Goal: Task Accomplishment & Management: Use online tool/utility

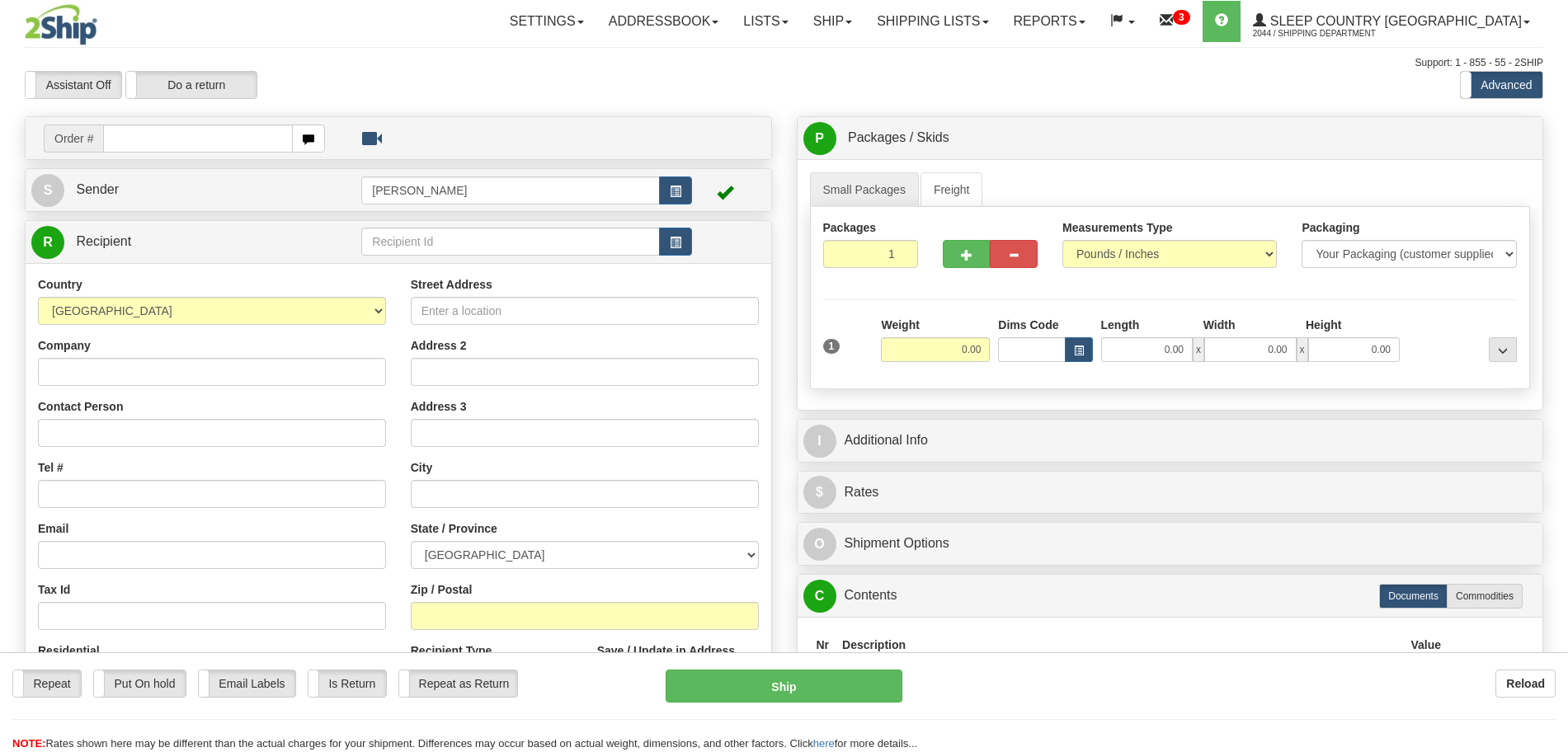
click at [979, 31] on link "Shipping lists" at bounding box center [932, 21] width 136 height 41
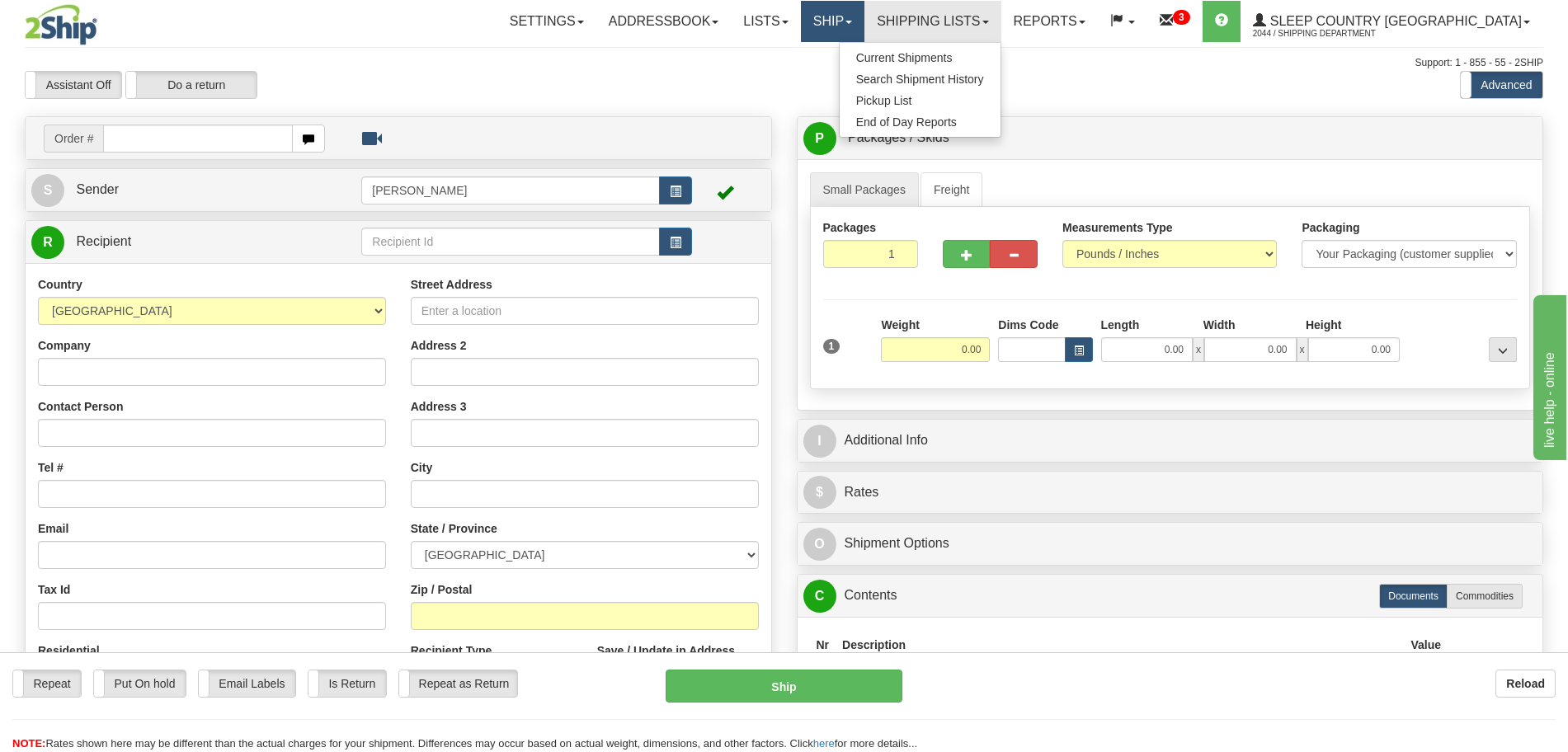
click at [864, 40] on link "Ship" at bounding box center [832, 21] width 64 height 41
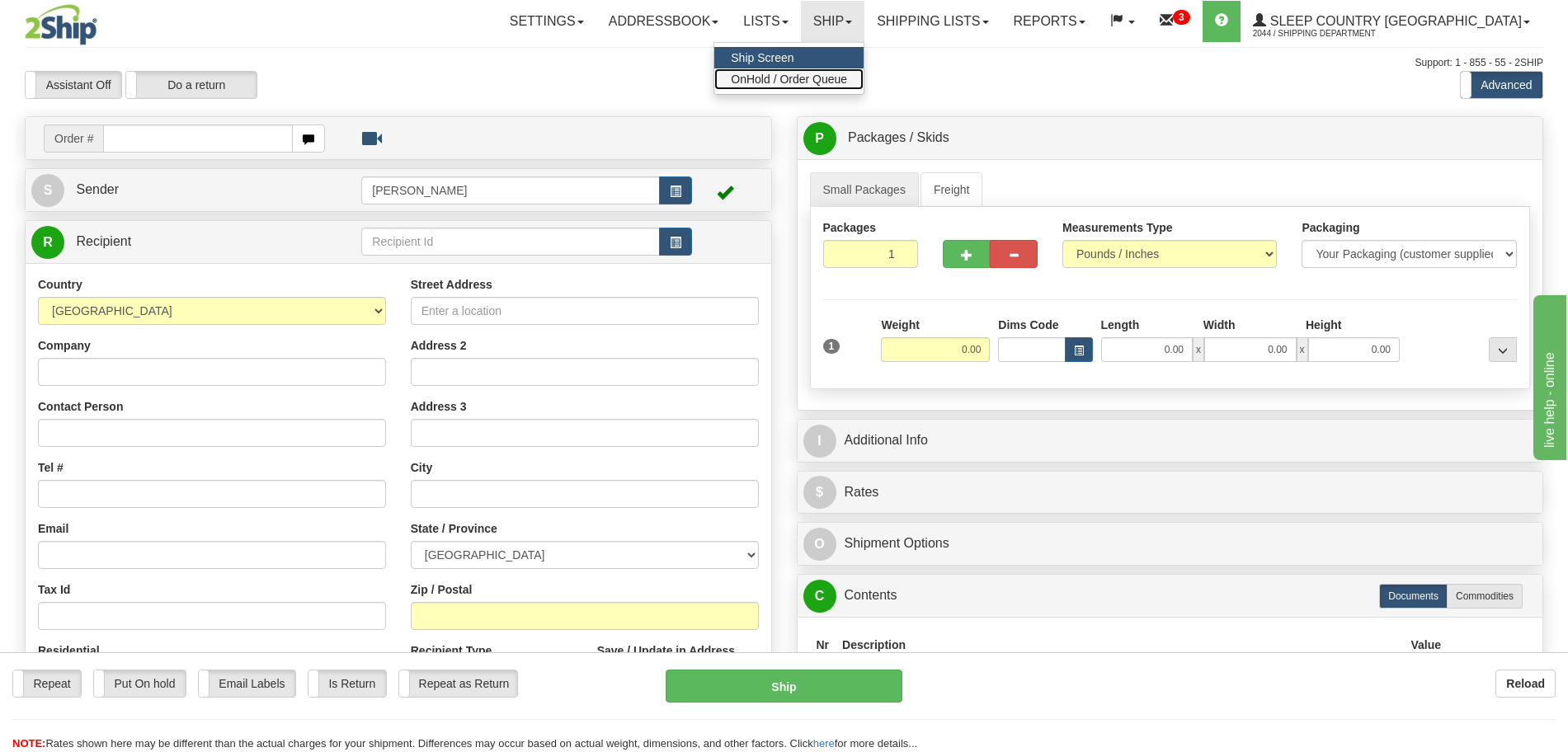
click at [847, 72] on span "OnHold / Order Queue" at bounding box center [789, 78] width 117 height 13
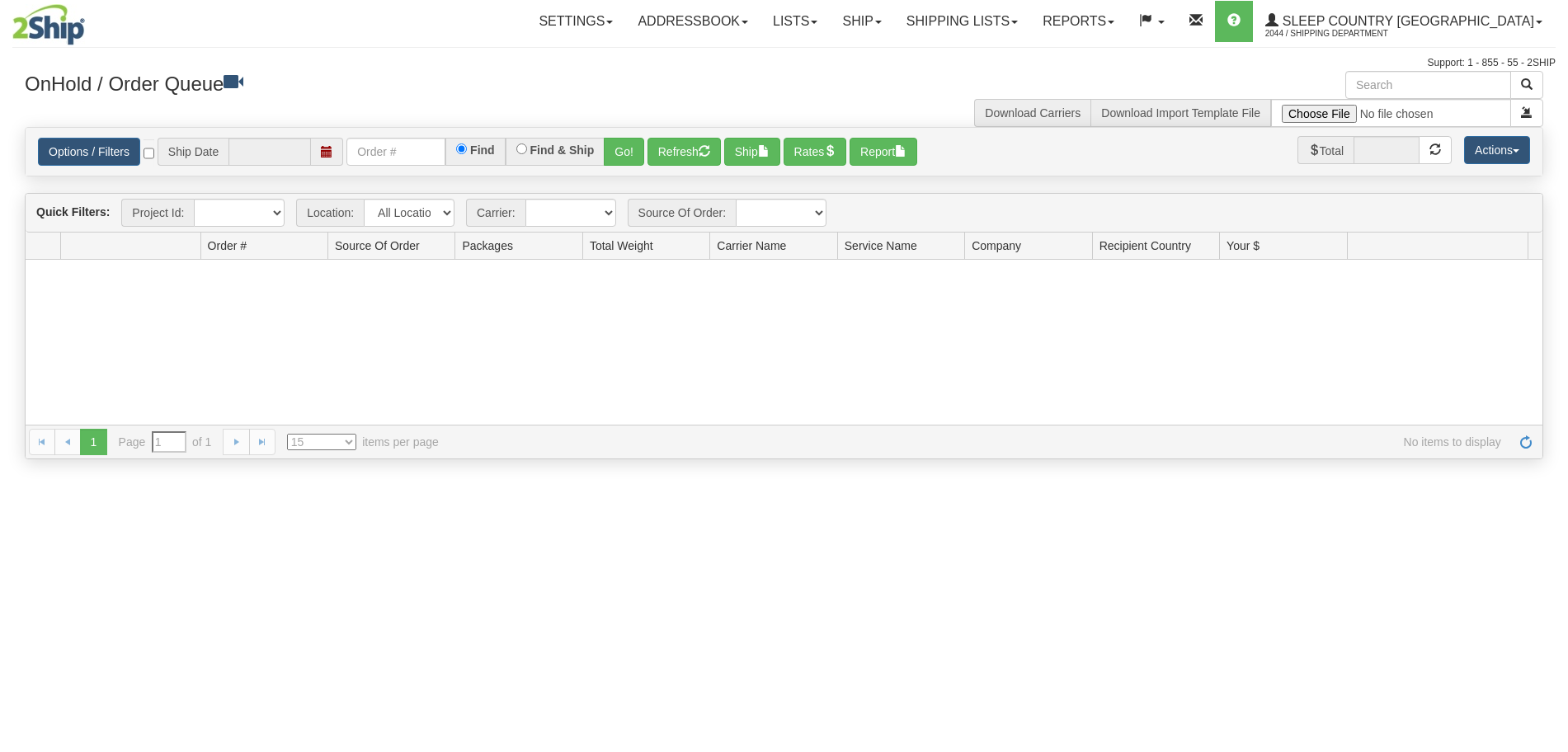
type input "[DATE]"
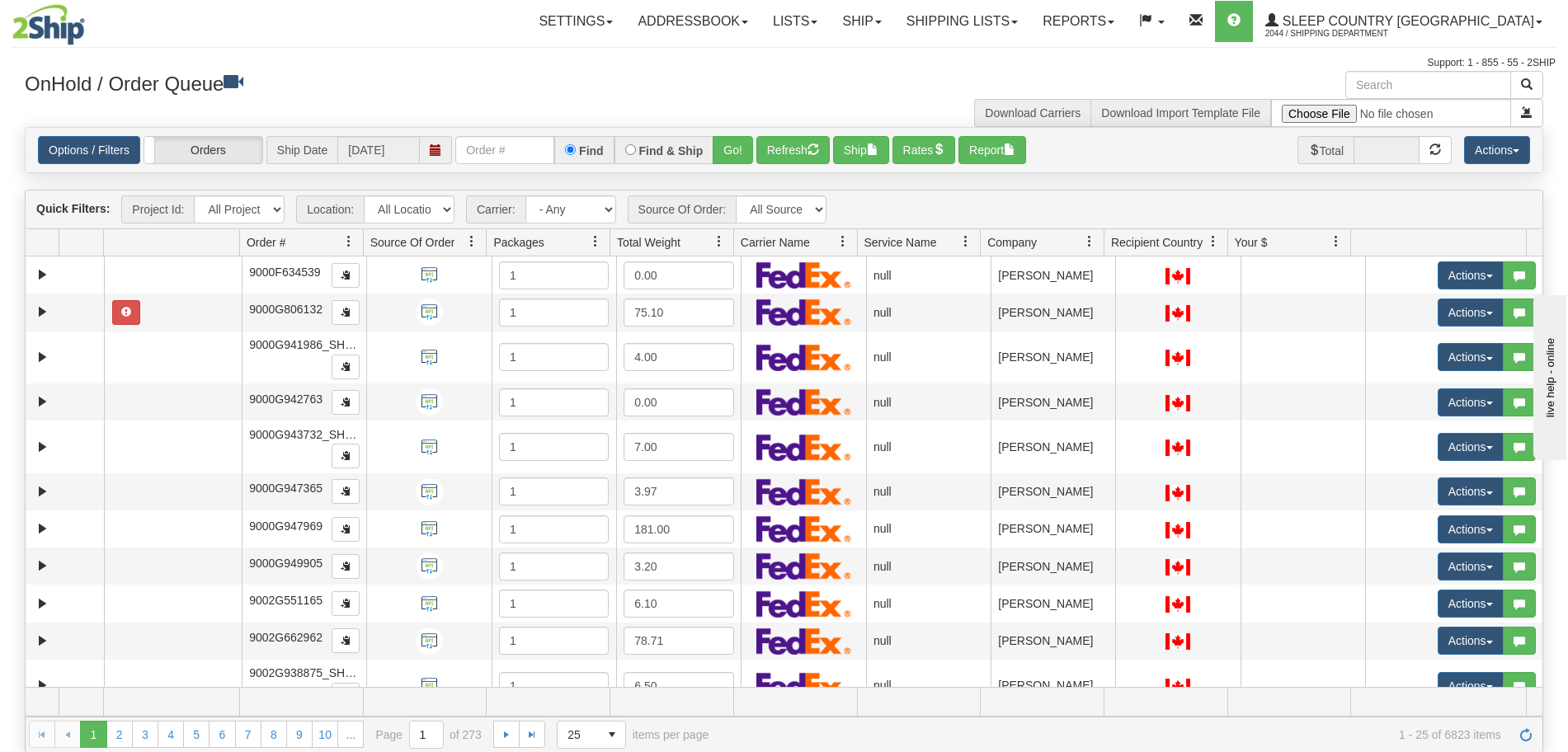
click at [841, 245] on span at bounding box center [842, 241] width 13 height 13
click at [803, 84] on div "Download Carriers Download Import Template File" at bounding box center [1169, 99] width 772 height 56
click at [97, 151] on link "Options / Filters" at bounding box center [90, 150] width 103 height 28
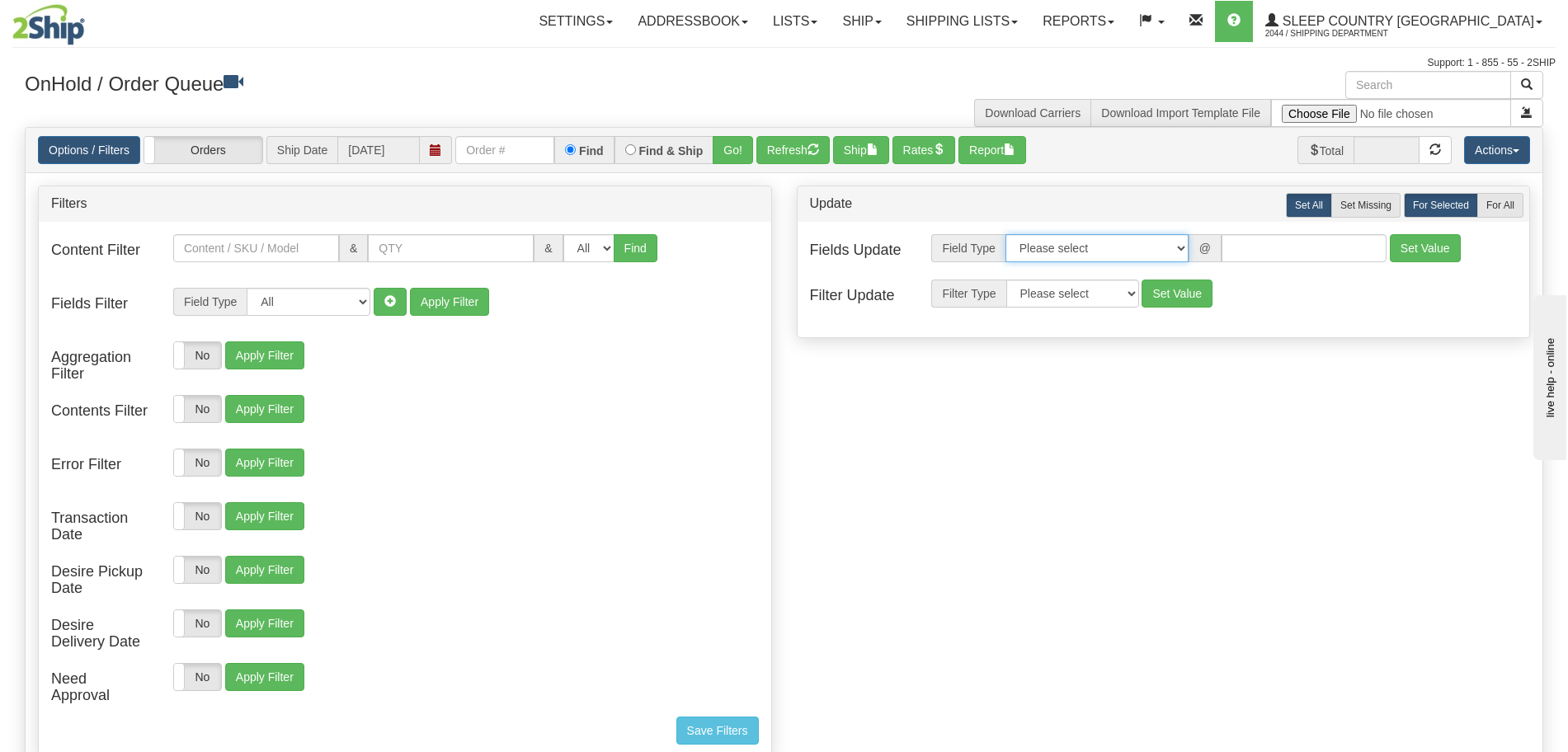
click at [1104, 252] on select "Please select Contact Person Company Country Country & State/Province City Zip …" at bounding box center [1096, 248] width 183 height 28
click at [1488, 151] on button "Actions" at bounding box center [1497, 150] width 66 height 28
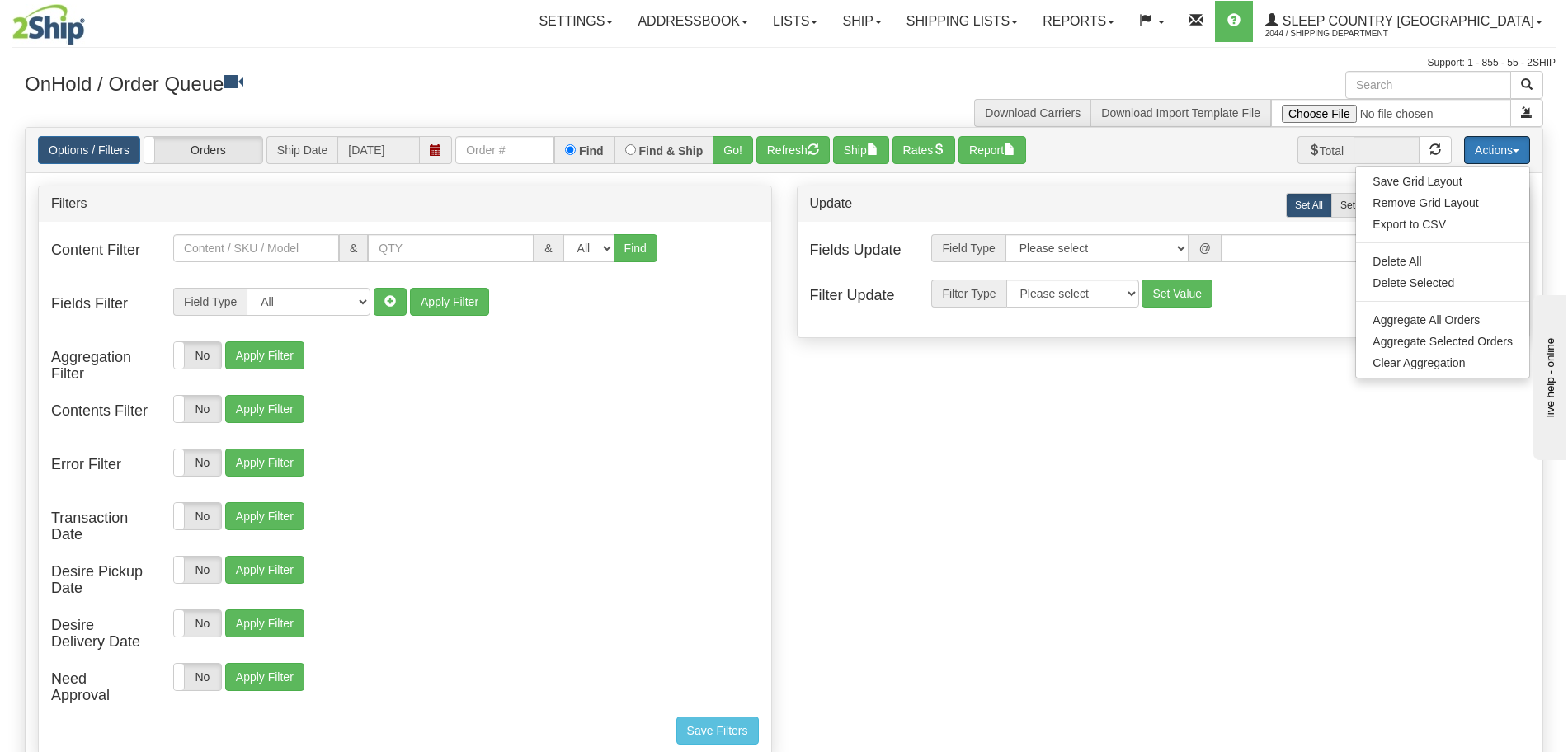
click at [1488, 151] on button "Actions" at bounding box center [1497, 150] width 66 height 28
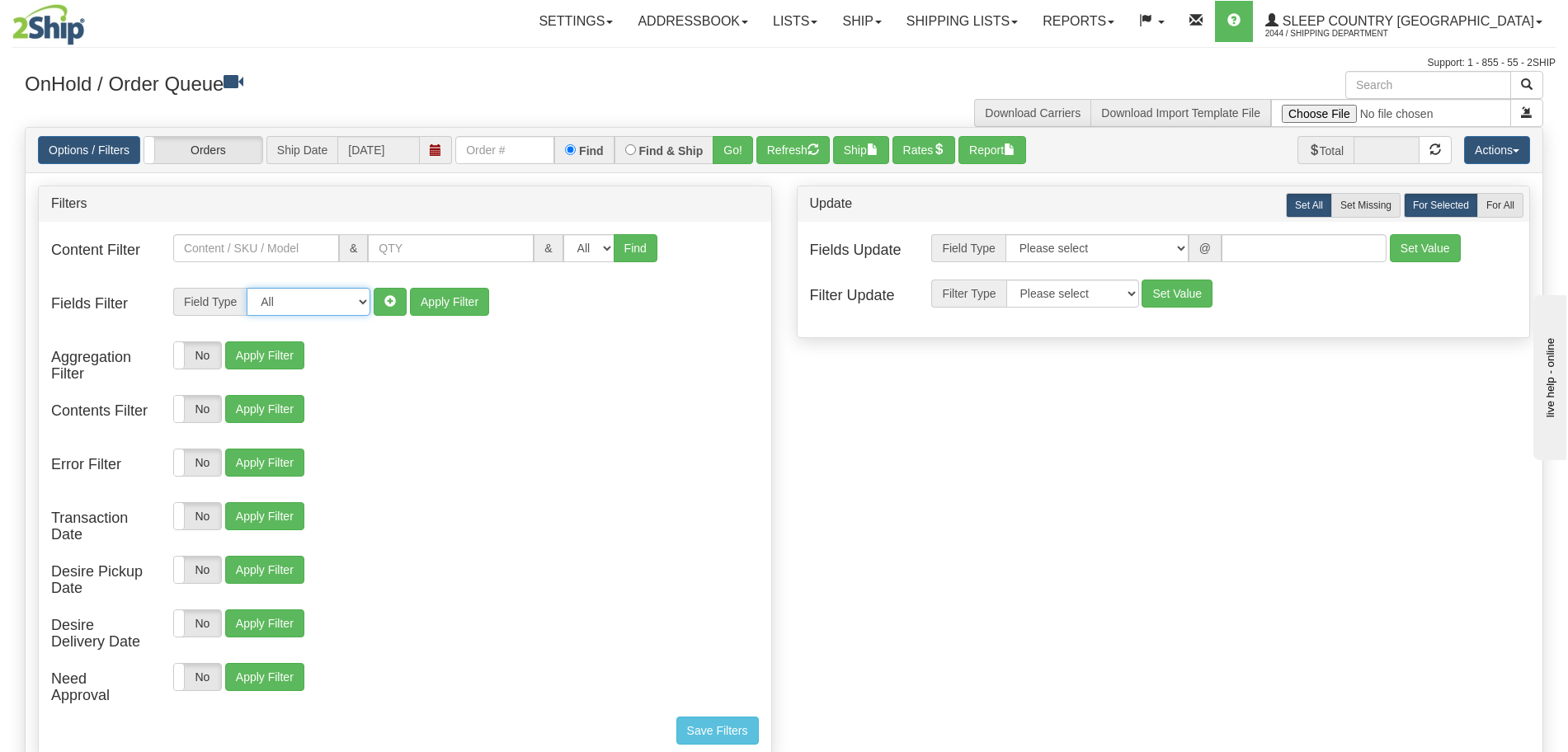
click at [323, 298] on select "All Contact Person Company Country Country & State/Province City Zip / Postal S…" at bounding box center [308, 302] width 124 height 28
click at [997, 14] on link "Shipping lists" at bounding box center [962, 21] width 136 height 41
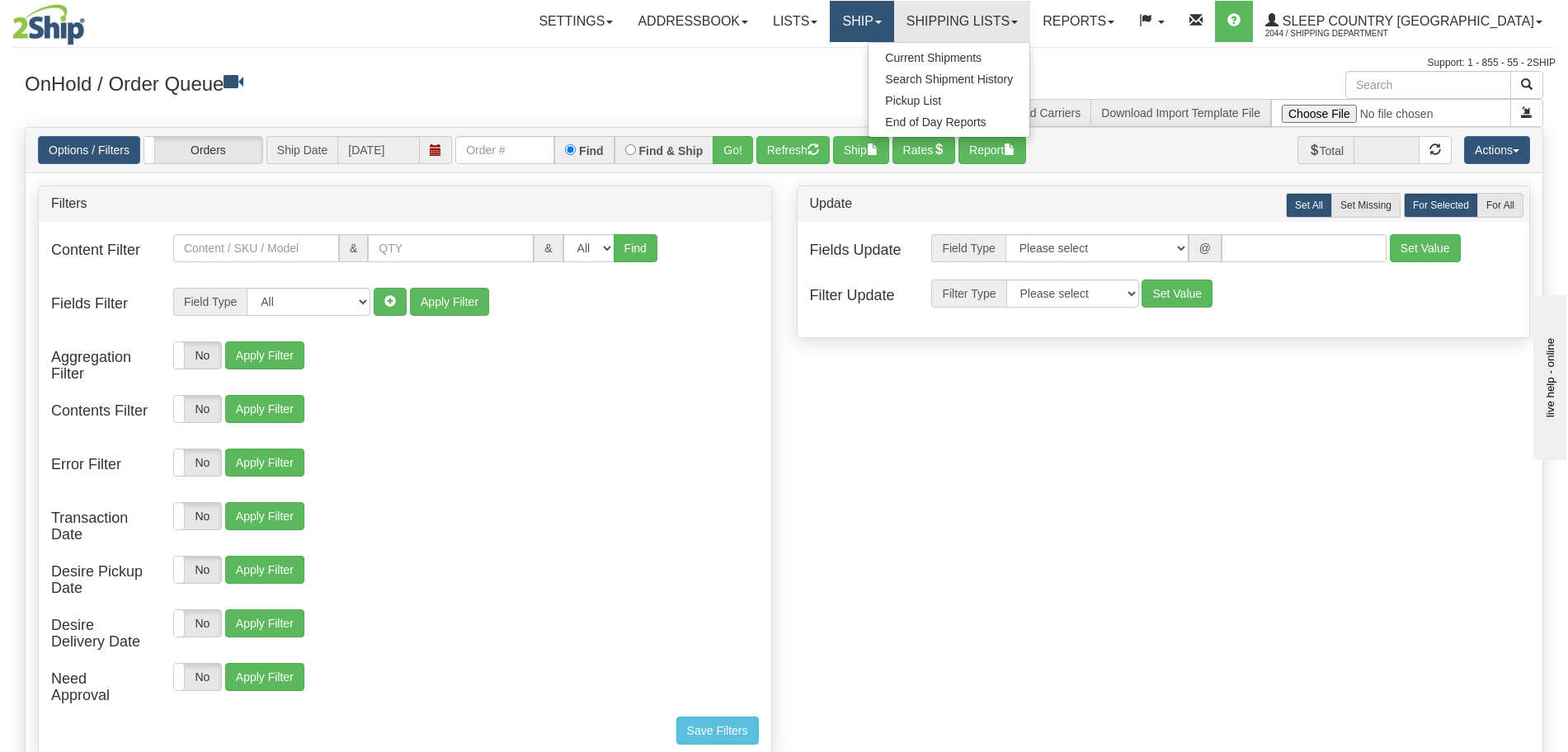
click at [893, 24] on link "Ship" at bounding box center [861, 21] width 64 height 41
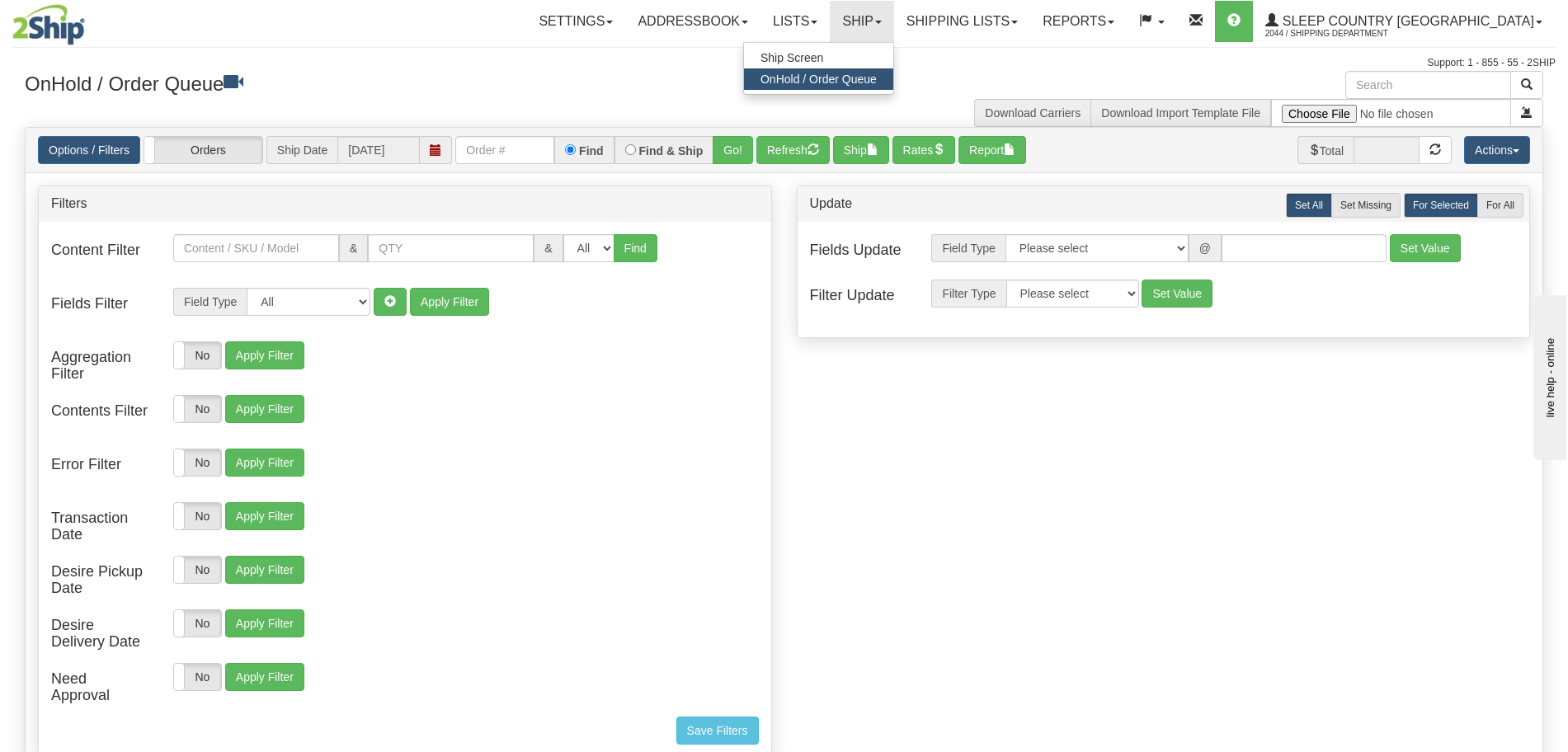
click at [893, 70] on link "OnHold / Order Queue" at bounding box center [819, 79] width 150 height 22
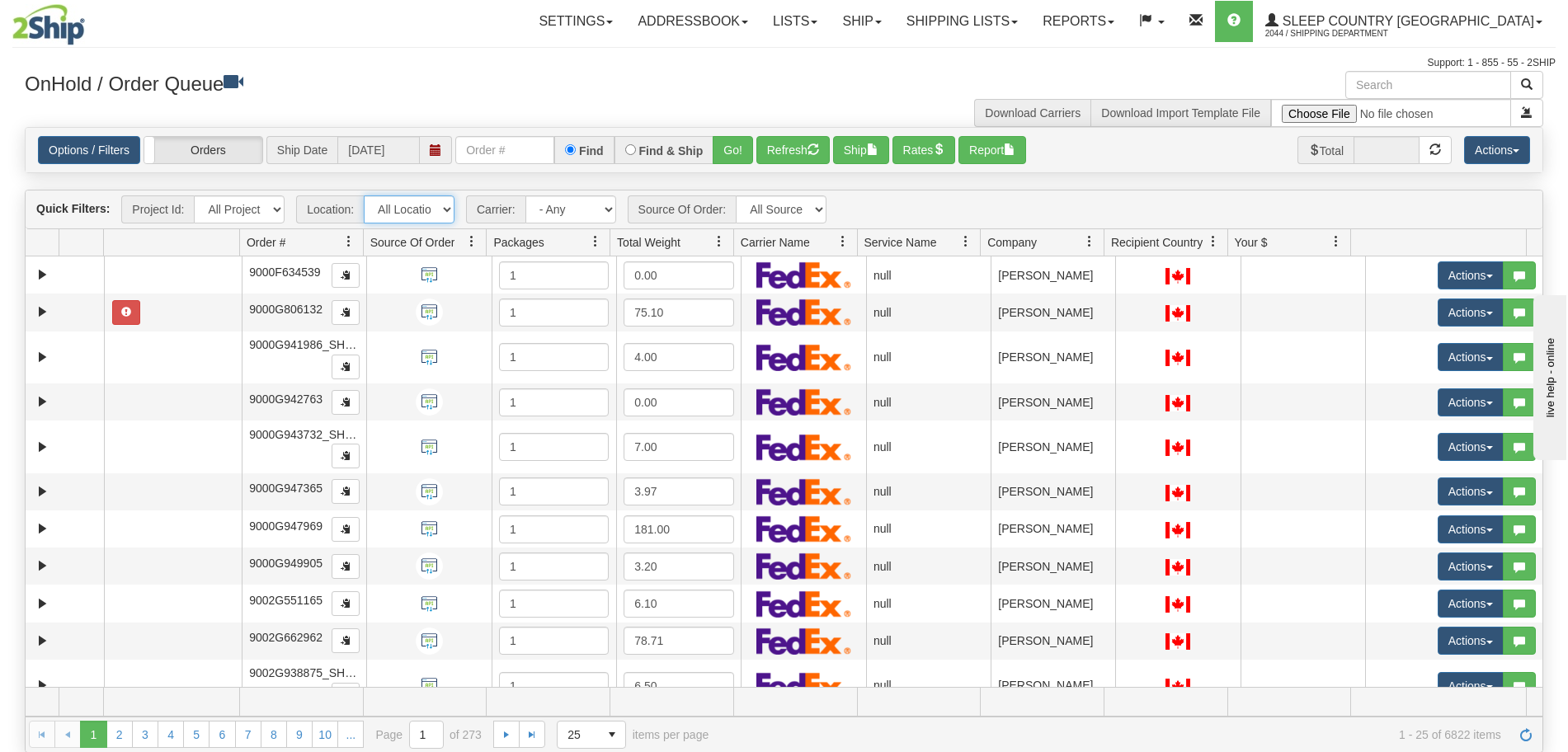
click at [436, 203] on select "All Locations Old Toronto DC 921 922 93 94 97 390 915 916 98 902 95 96 90 91 92…" at bounding box center [409, 210] width 90 height 28
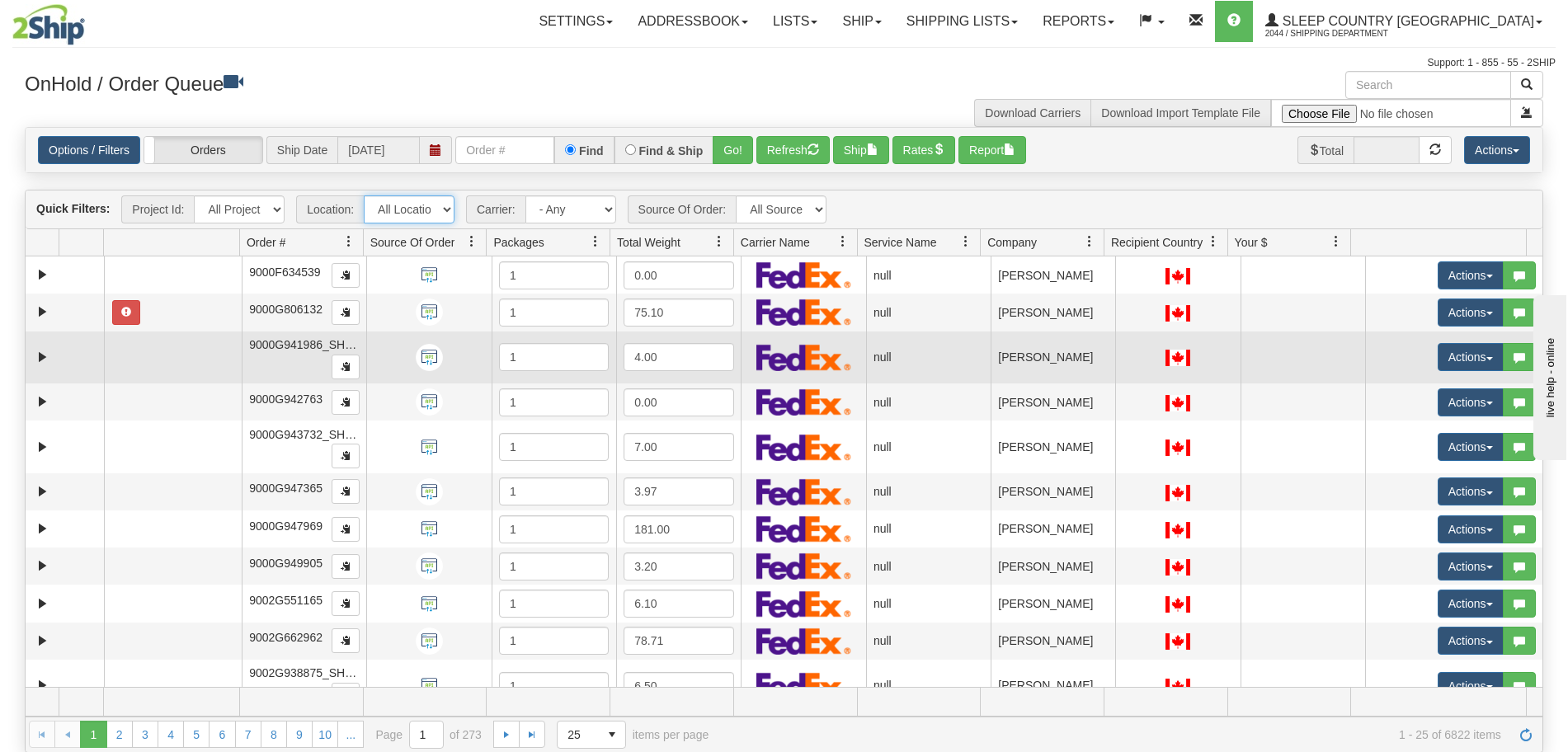
select select "7607"
click at [364, 196] on select "All Locations Old Toronto DC 921 922 93 94 97 390 915 916 98 902 95 96 90 91 92…" at bounding box center [409, 210] width 90 height 28
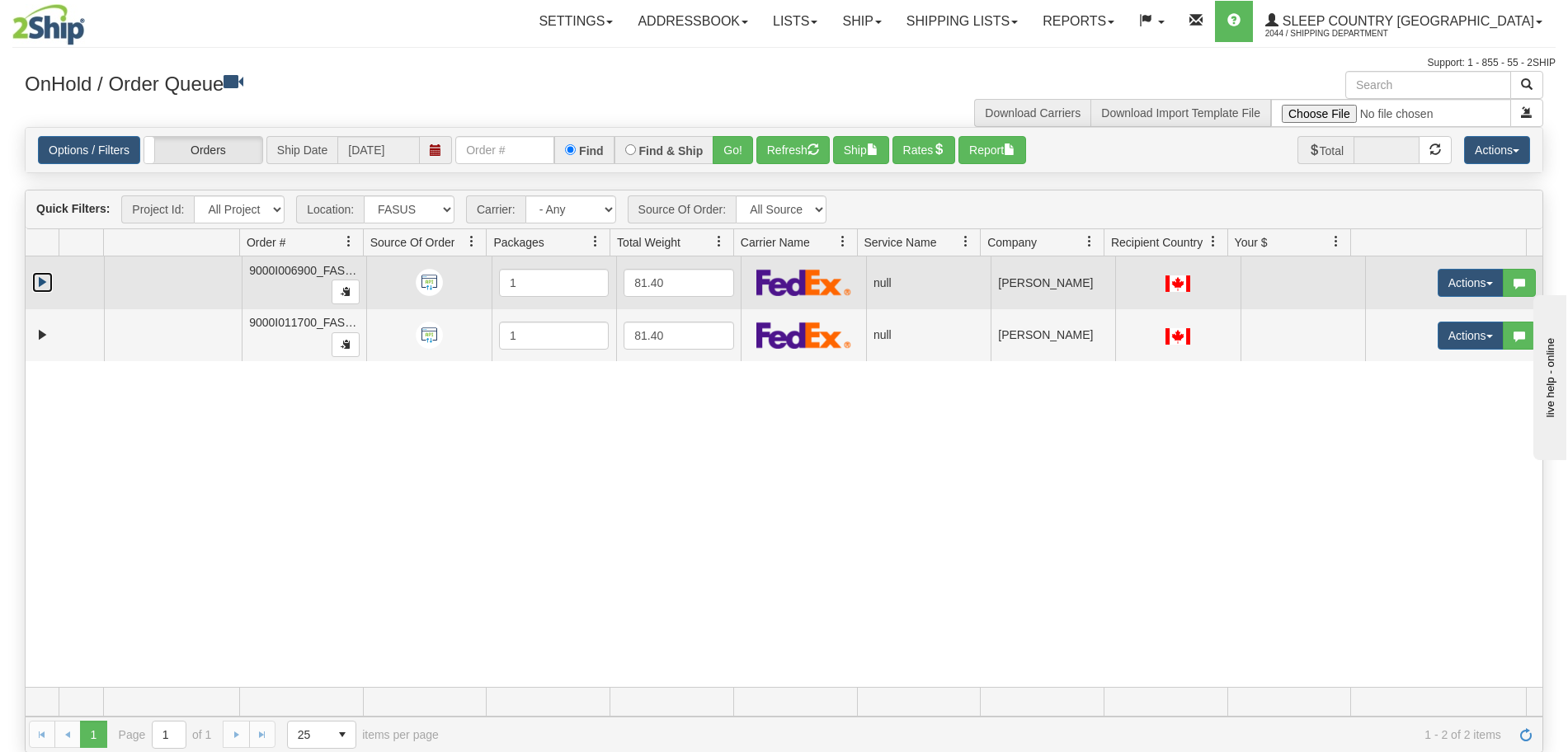
click at [46, 276] on link "Expand" at bounding box center [43, 283] width 21 height 21
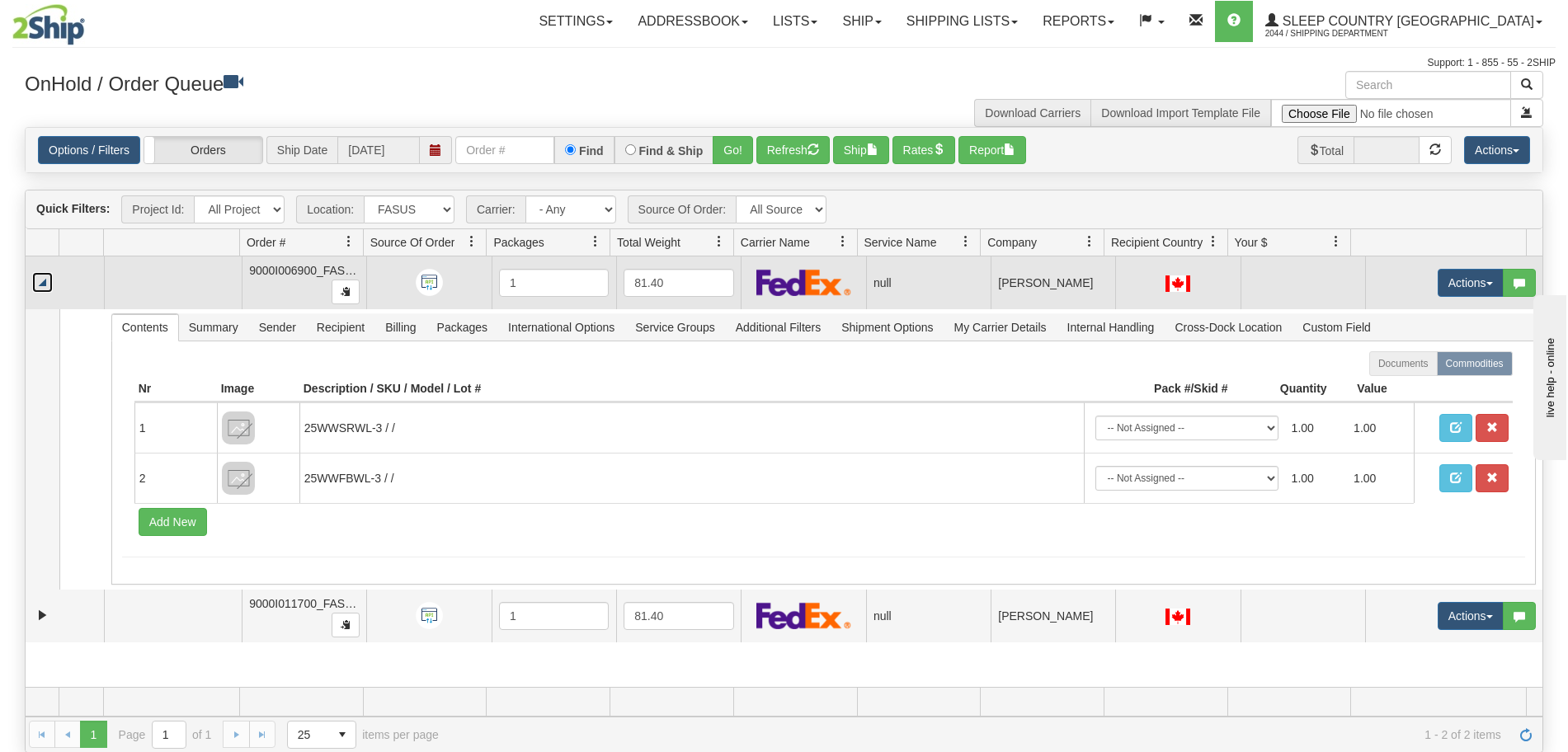
click at [46, 293] on td at bounding box center [64, 283] width 78 height 53
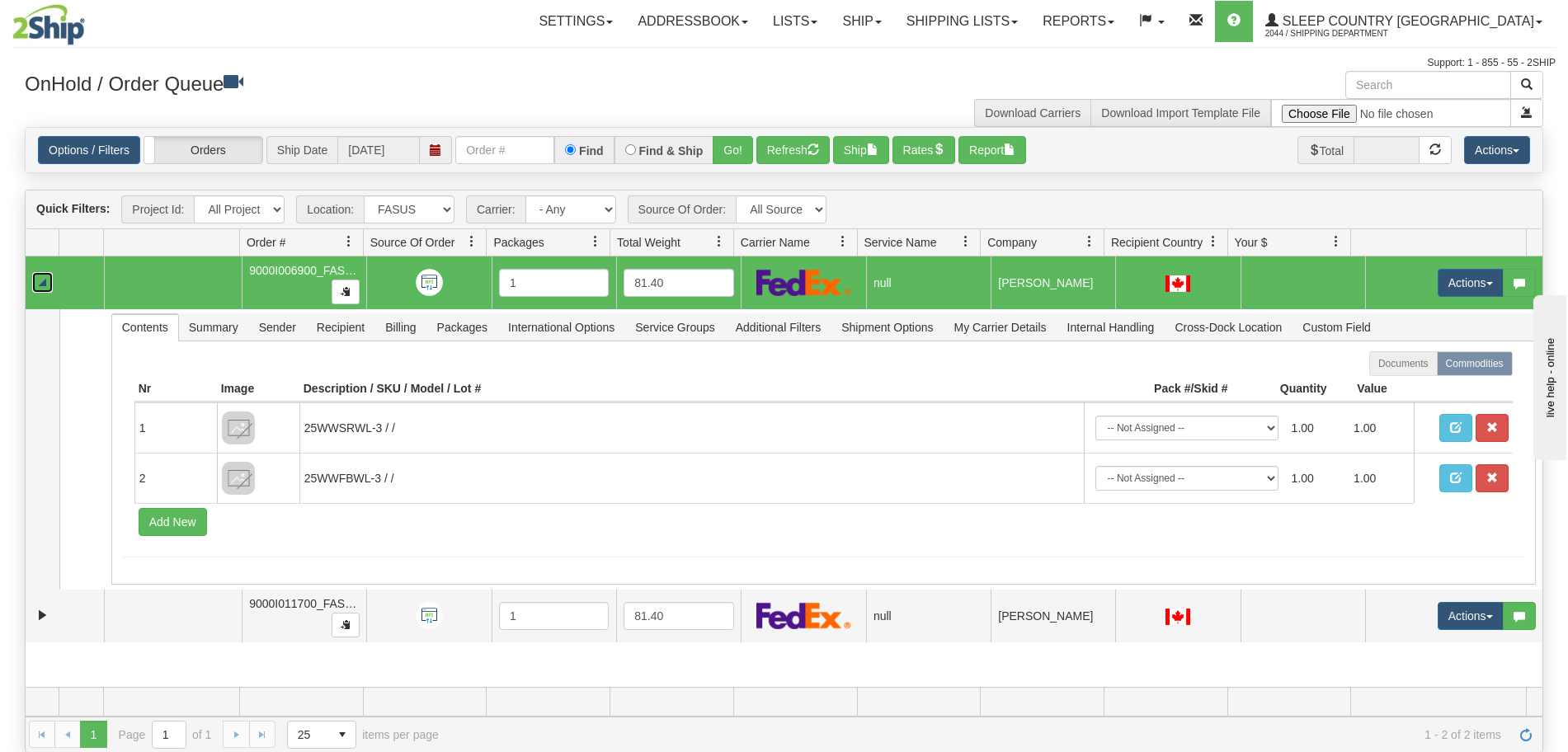
click at [39, 285] on link "Collapse" at bounding box center [43, 283] width 21 height 21
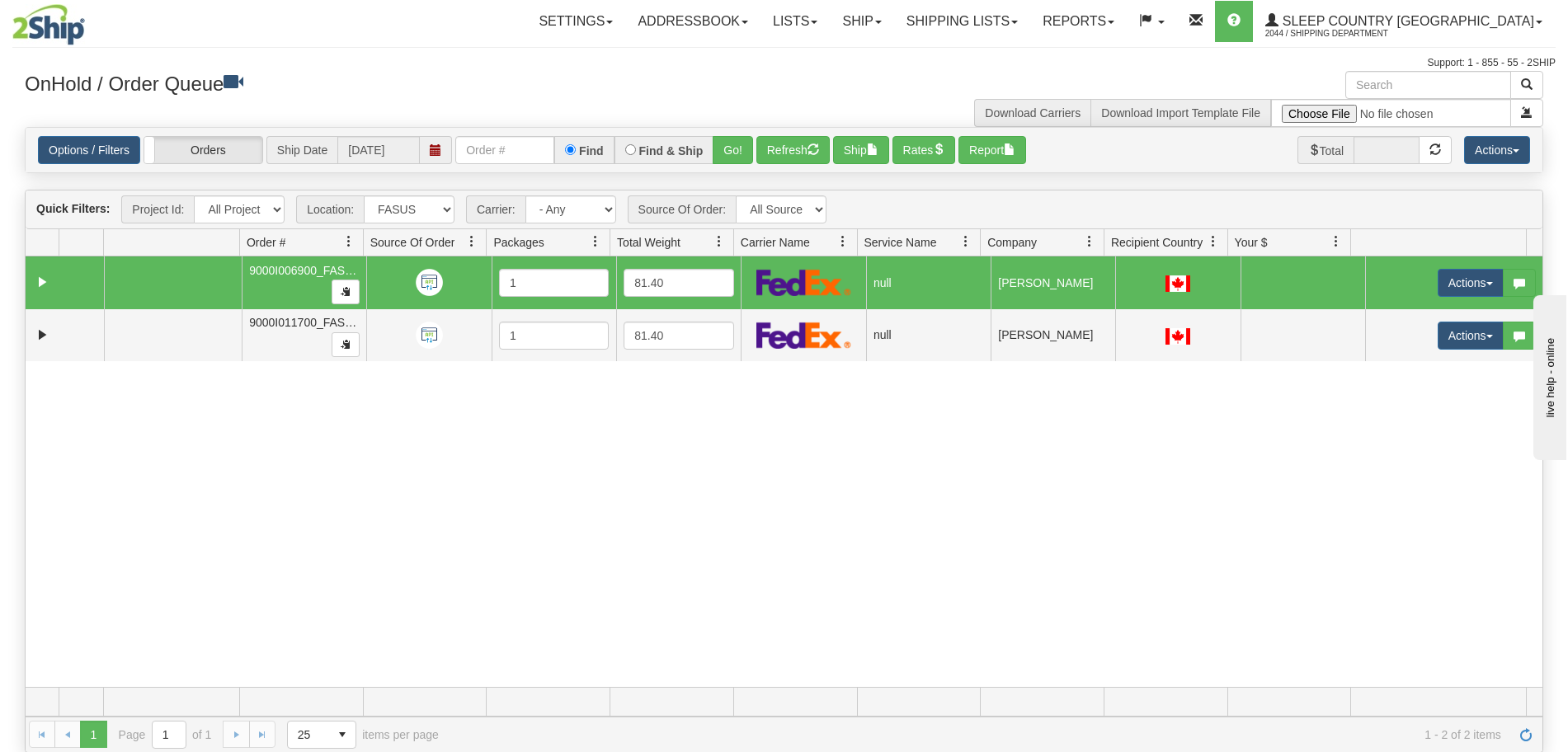
click at [77, 366] on div "31482780 FASUS 90807774 0 9000I006900_FASUS 1 81.40 null Shipping department Sl…" at bounding box center [783, 472] width 1517 height 431
